Goal: Check status: Check status

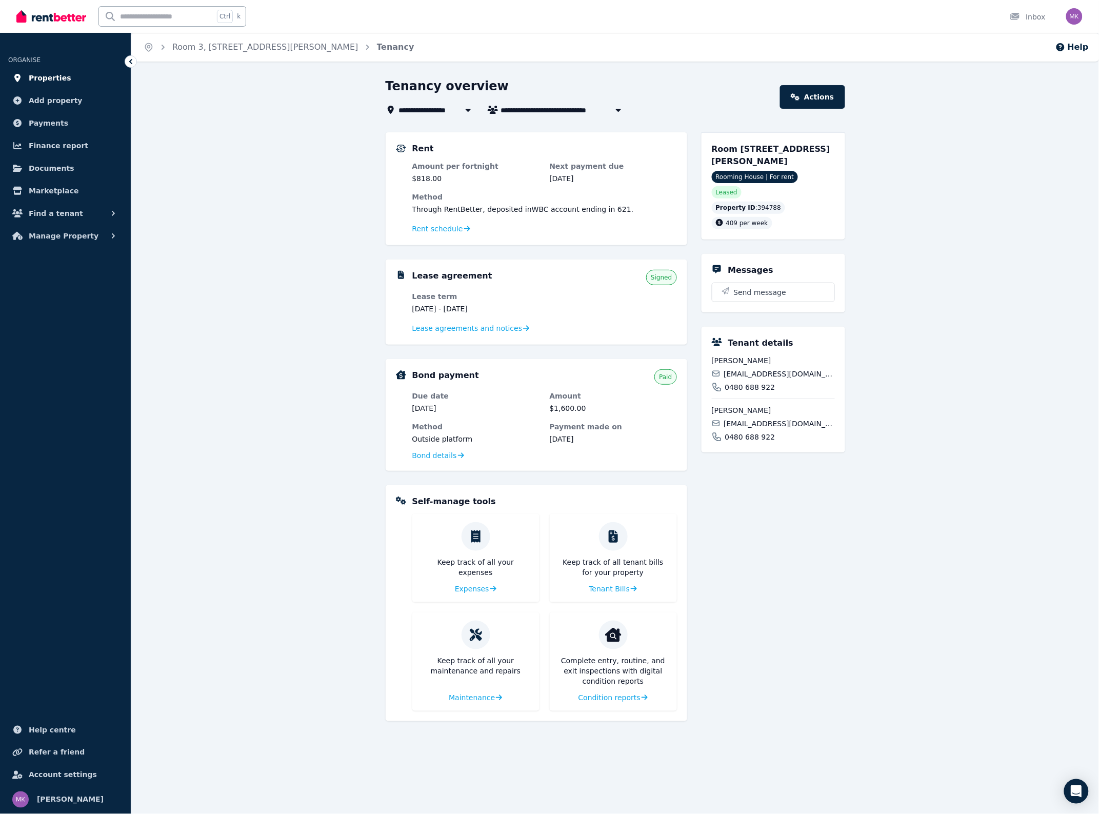
click at [48, 78] on span "Properties" at bounding box center [50, 78] width 43 height 12
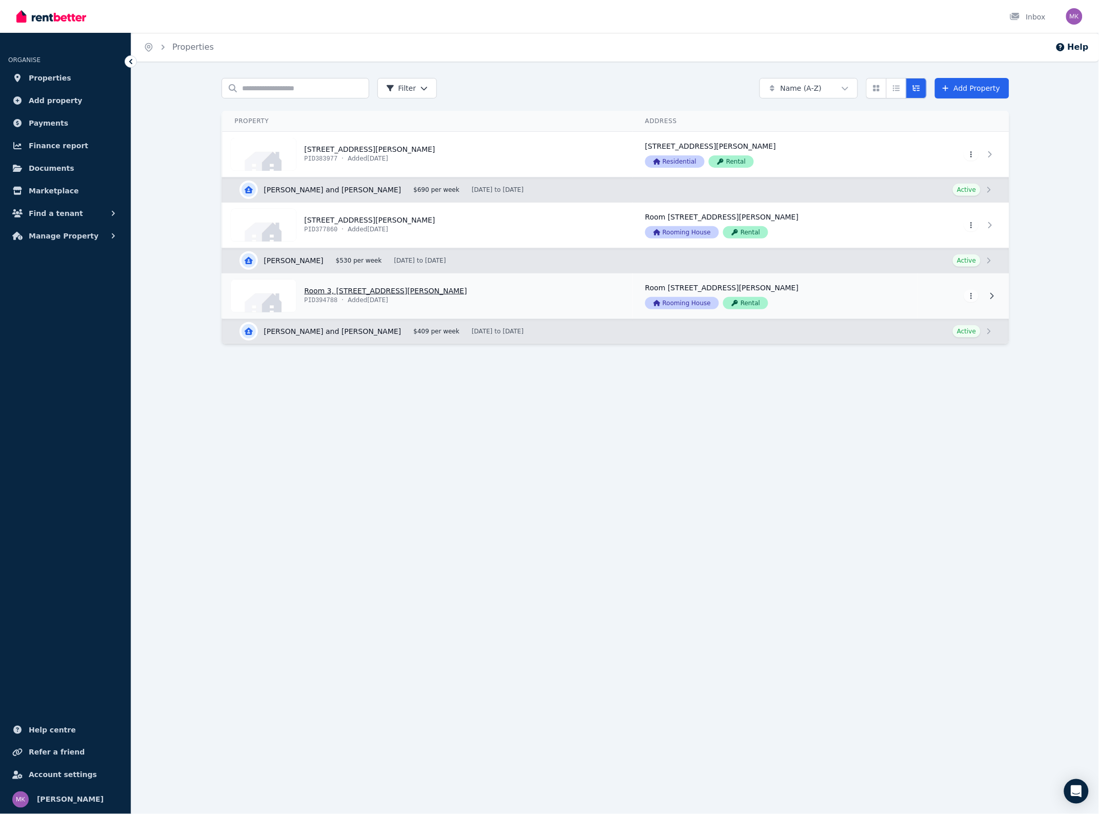
click at [459, 290] on link "View property details" at bounding box center [428, 295] width 411 height 45
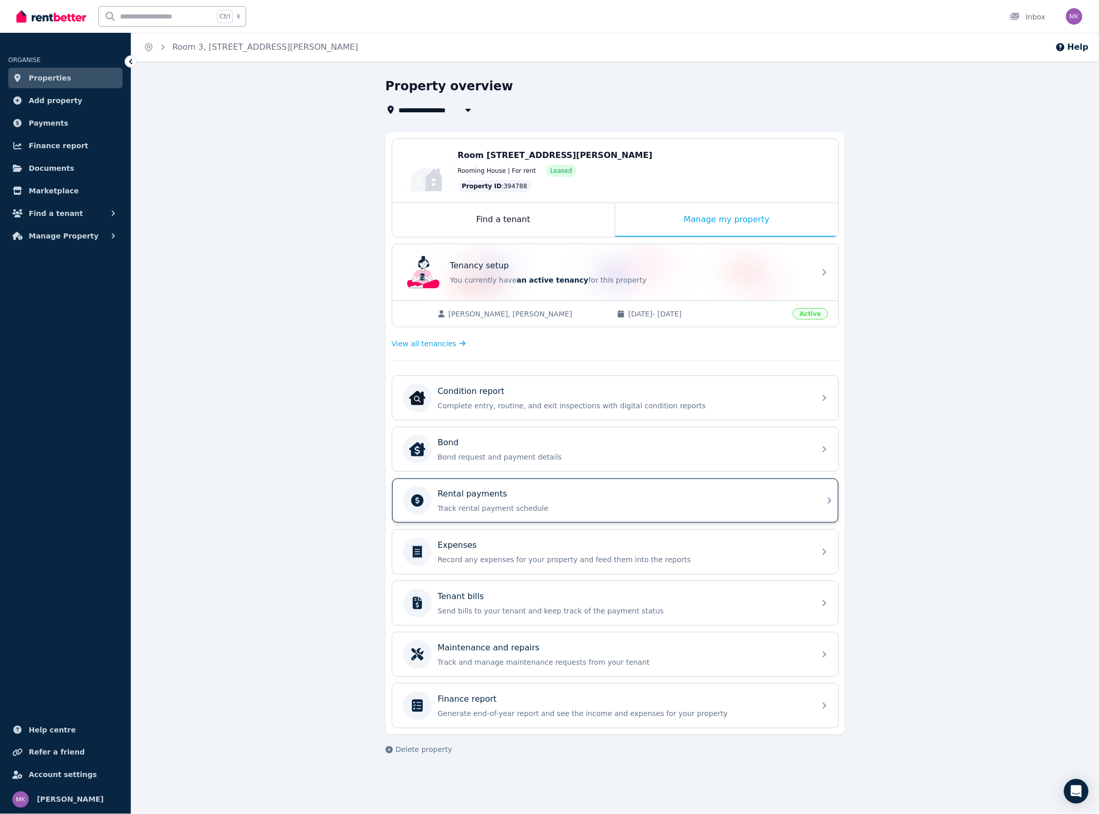
click at [523, 506] on p "Track rental payment schedule" at bounding box center [623, 508] width 371 height 10
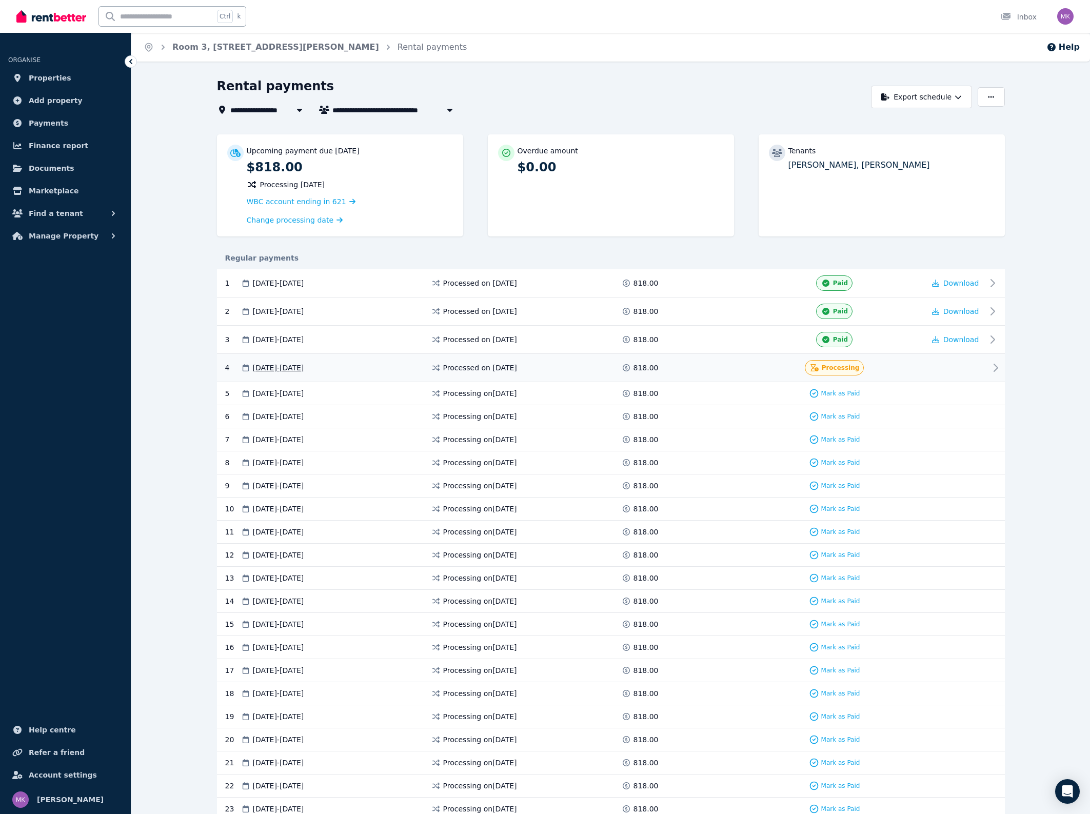
click at [961, 361] on div at bounding box center [955, 367] width 62 height 15
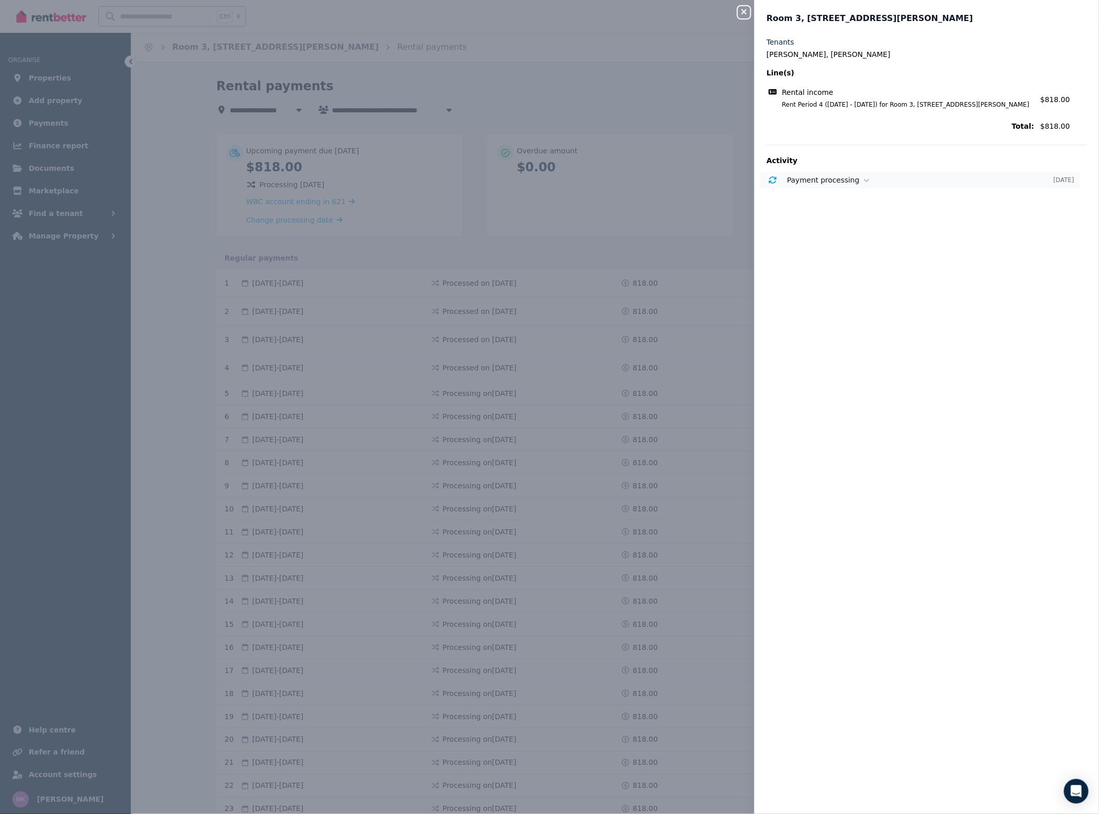
click at [847, 178] on span "Payment processing" at bounding box center [823, 180] width 72 height 8
drag, startPoint x: 888, startPoint y: 196, endPoint x: 896, endPoint y: 196, distance: 8.7
click at [896, 196] on p "Payment of $818.00 is processing." at bounding box center [936, 197] width 299 height 10
click at [700, 254] on div "Close panel Room 3, 45 Jean St Tenants Muzamil Jafari, Shabaneh azizi Line(s) R…" at bounding box center [549, 407] width 1099 height 814
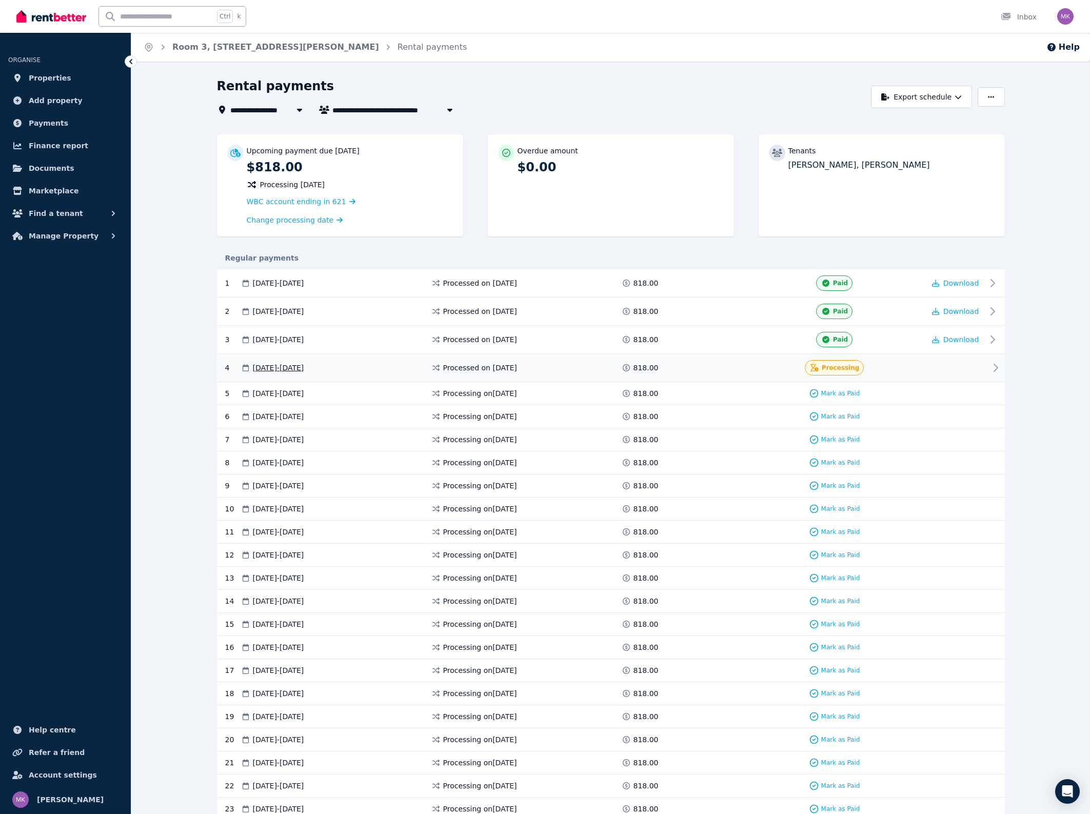
click at [678, 365] on span at bounding box center [705, 367] width 77 height 15
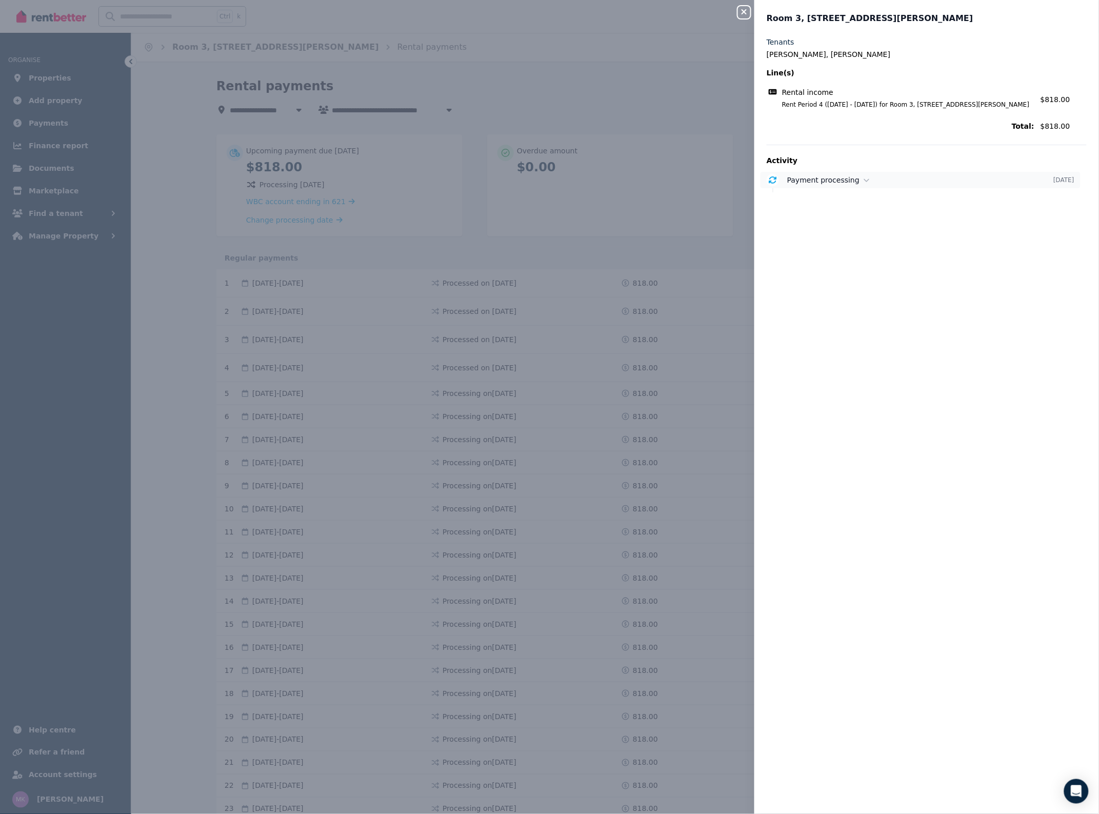
click at [823, 178] on span "Payment processing" at bounding box center [823, 180] width 72 height 8
click at [64, 79] on div "Close panel Room 3, 45 Jean St Tenants Muzamil Jafari, Shabaneh azizi Line(s) R…" at bounding box center [549, 407] width 1099 height 814
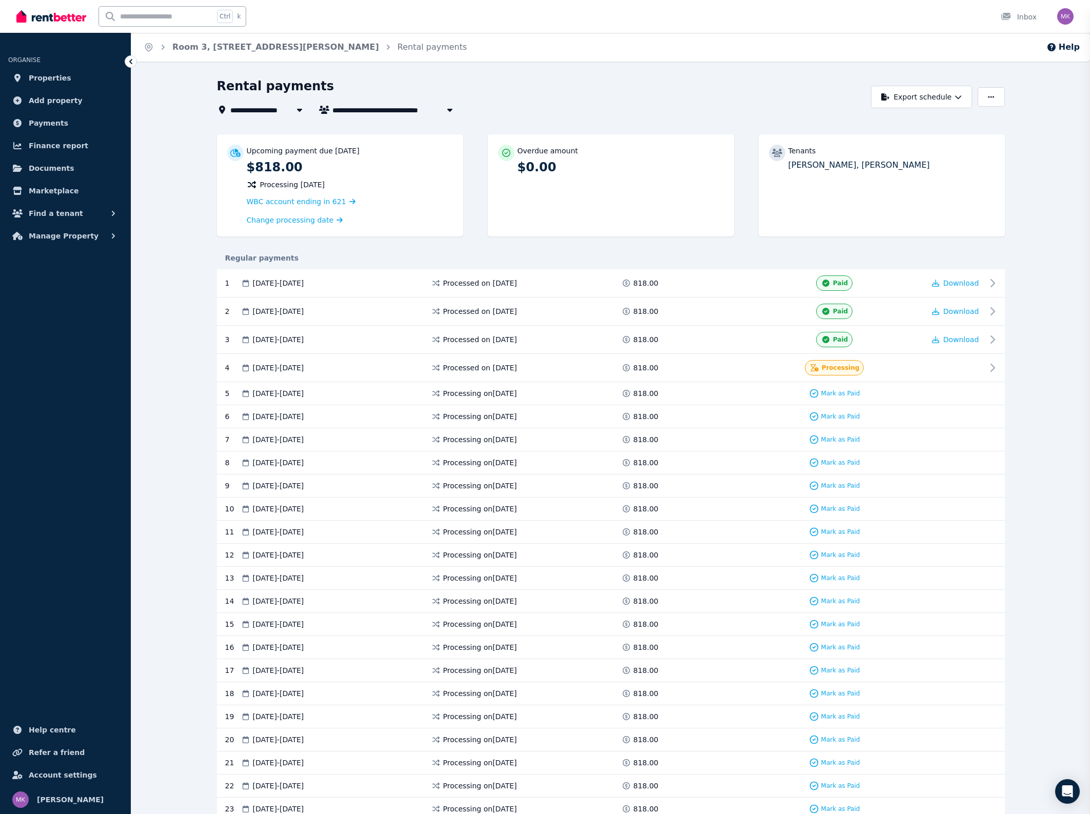
click at [51, 79] on div "Close panel Room 3, 45 Jean St" at bounding box center [545, 407] width 1090 height 814
click at [36, 81] on span "Properties" at bounding box center [50, 78] width 43 height 12
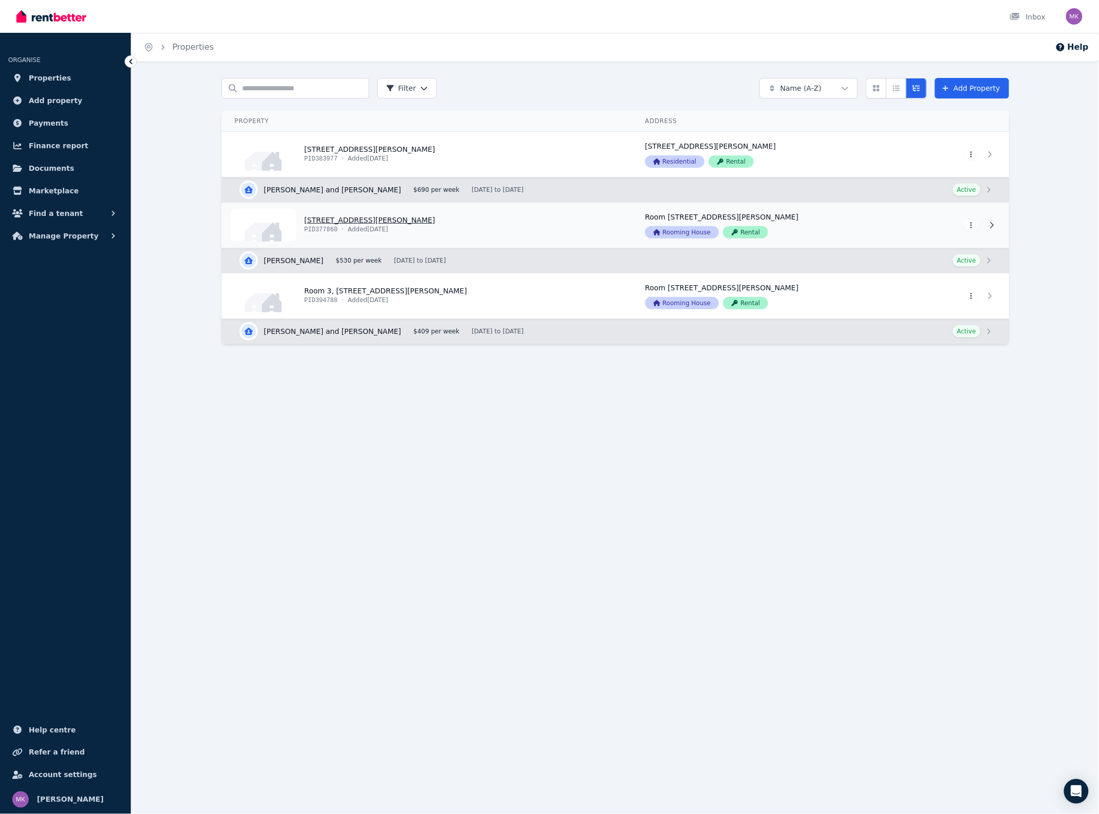
click at [408, 233] on link "View property details" at bounding box center [428, 225] width 411 height 45
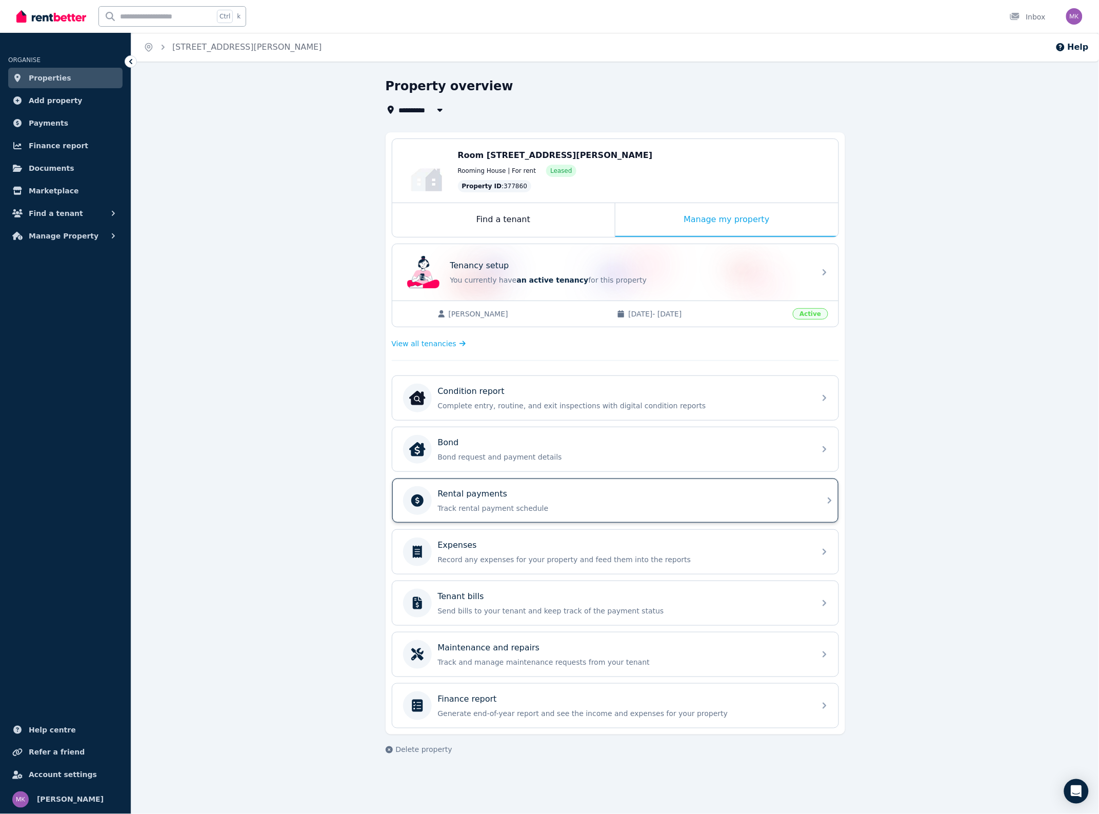
click at [556, 506] on p "Track rental payment schedule" at bounding box center [623, 508] width 371 height 10
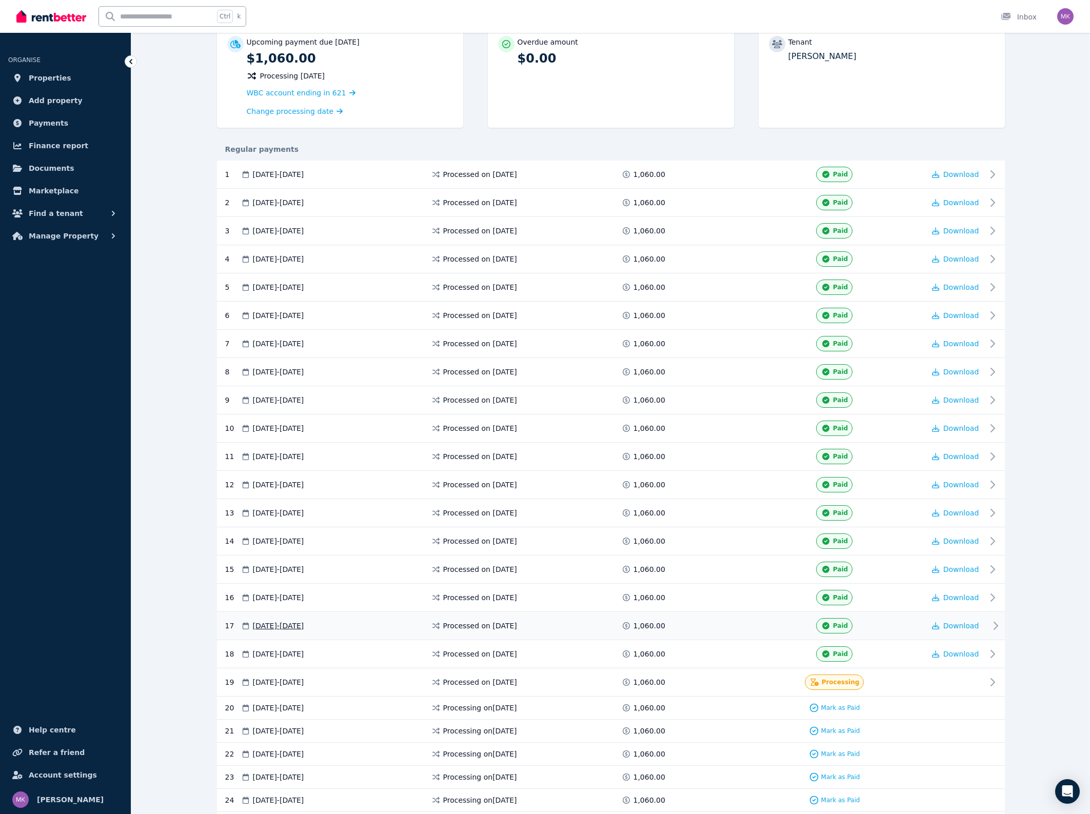
scroll to position [241, 0]
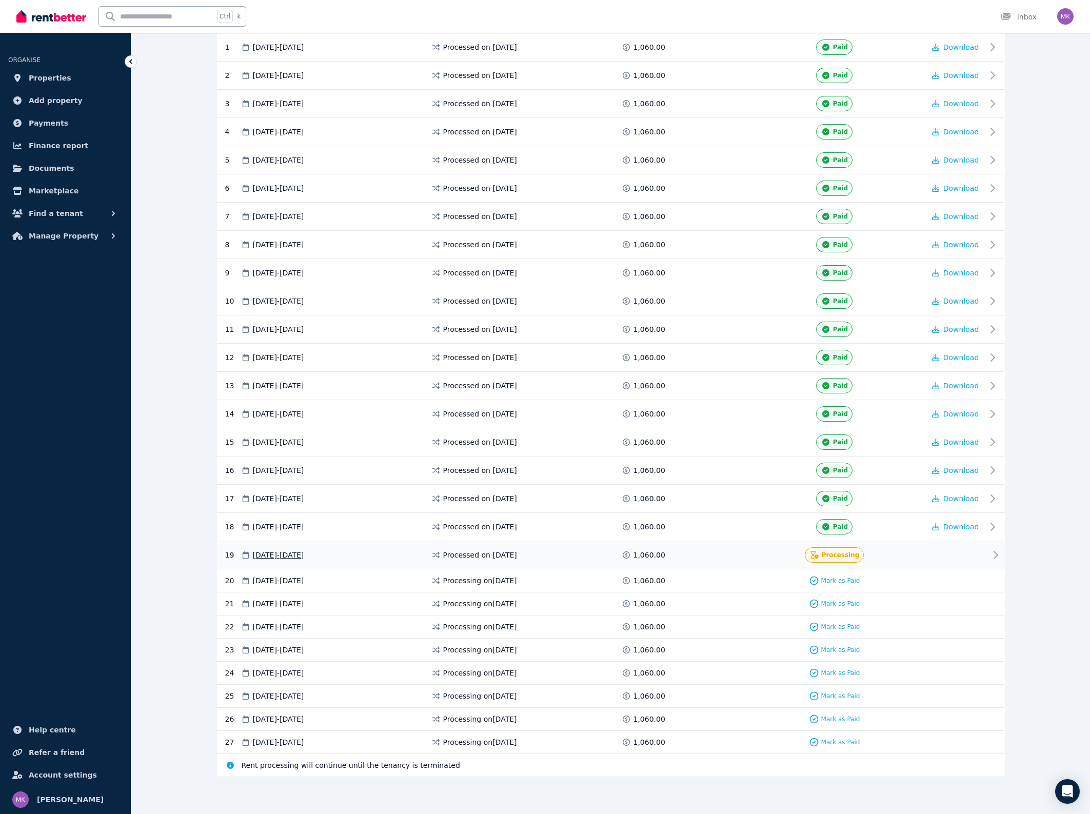
click at [763, 550] on div "Processing" at bounding box center [834, 554] width 180 height 15
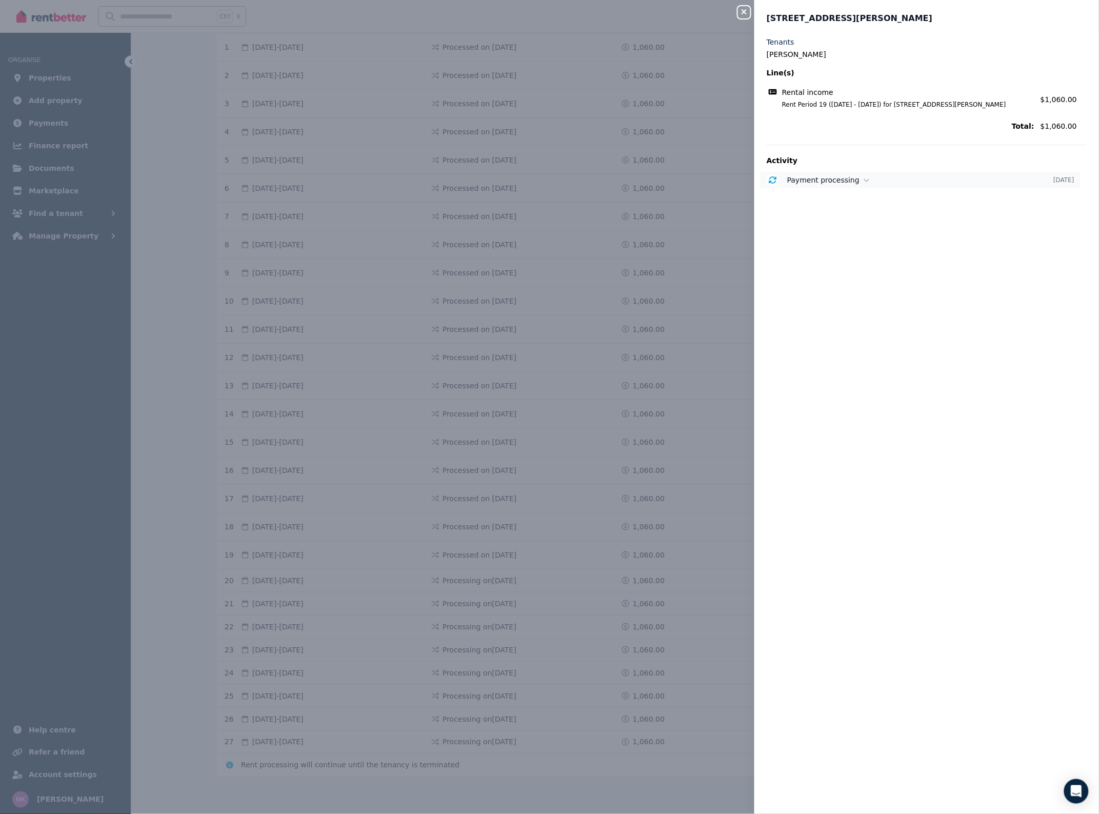
click at [819, 182] on span "Payment processing" at bounding box center [823, 180] width 72 height 8
click at [51, 93] on div "Close panel 45 Jean St Tenants Ali Mohammadi Line(s) Rental income Rent Period …" at bounding box center [549, 407] width 1099 height 814
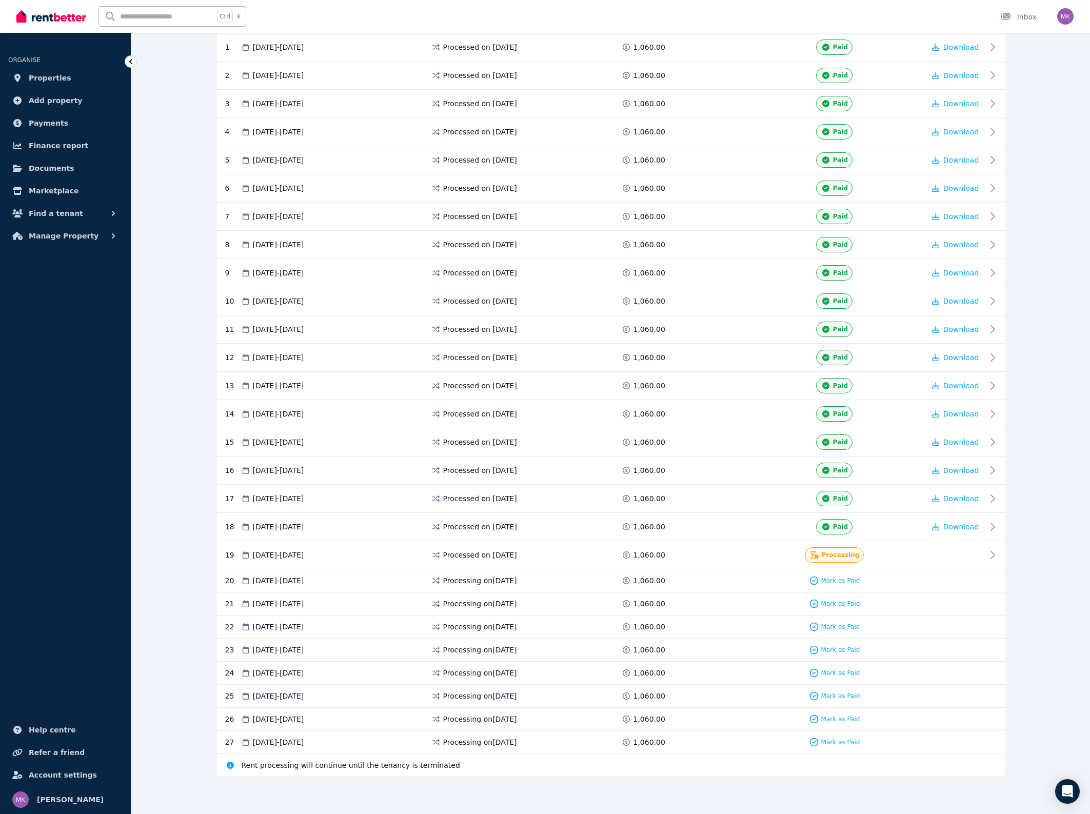
click at [45, 79] on span "Properties" at bounding box center [50, 78] width 43 height 12
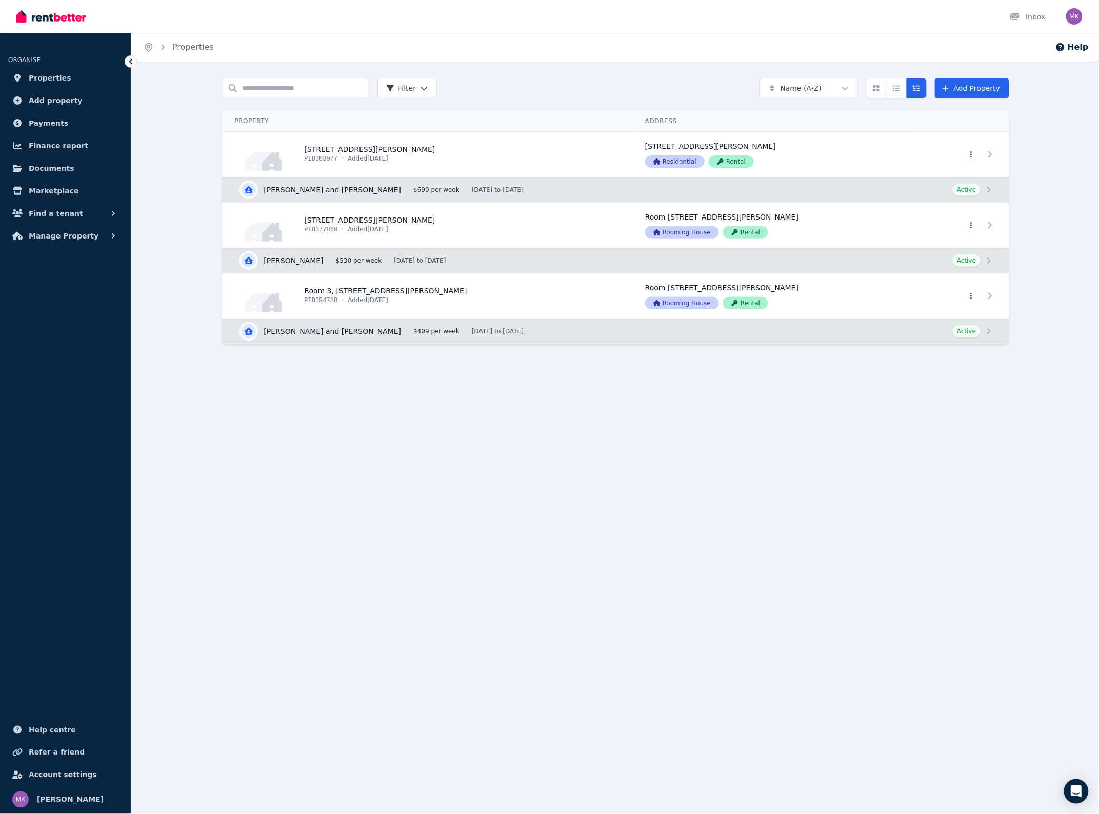
click at [70, 16] on img at bounding box center [51, 16] width 70 height 15
